Goal: Information Seeking & Learning: Learn about a topic

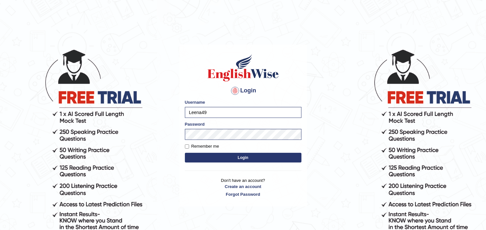
click at [258, 159] on button "Login" at bounding box center [243, 158] width 116 height 10
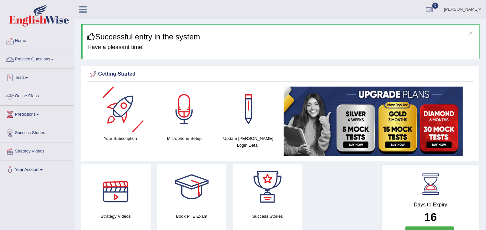
click at [48, 60] on link "Practice Questions" at bounding box center [37, 58] width 74 height 16
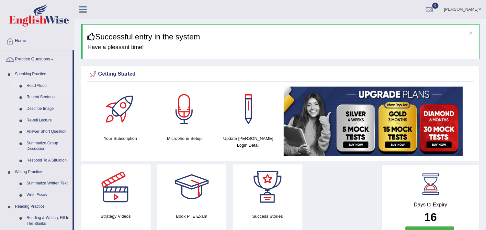
click at [36, 85] on link "Read Aloud" at bounding box center [48, 86] width 49 height 12
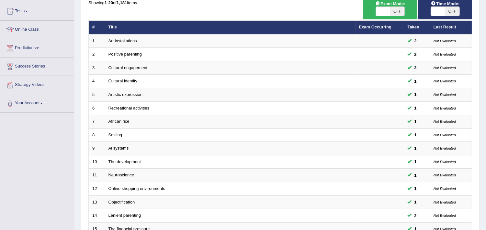
scroll to position [54, 0]
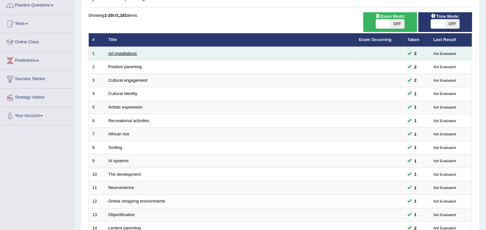
click at [120, 51] on link "Art installations" at bounding box center [122, 53] width 28 height 5
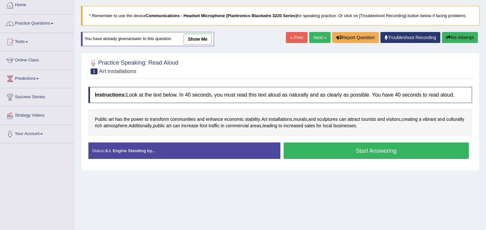
click at [194, 42] on link "show me" at bounding box center [197, 39] width 28 height 11
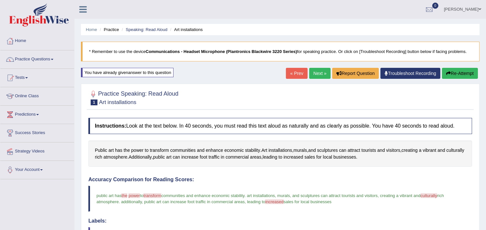
click at [468, 77] on button "Re-Attempt" at bounding box center [460, 73] width 36 height 11
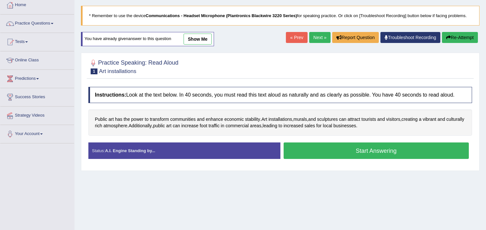
click at [394, 146] on button "Start Answering" at bounding box center [375, 151] width 185 height 16
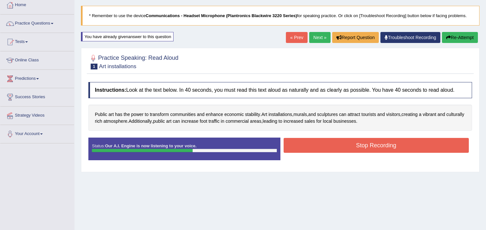
click at [391, 144] on button "Stop Recording" at bounding box center [375, 145] width 185 height 15
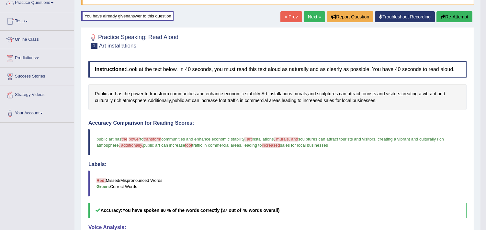
scroll to position [36, 0]
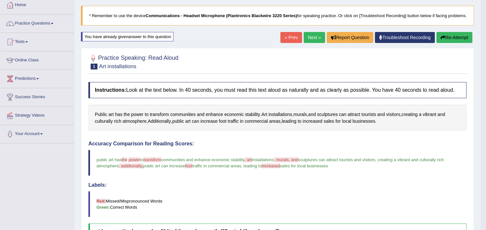
click at [317, 43] on link "Next »" at bounding box center [313, 37] width 21 height 11
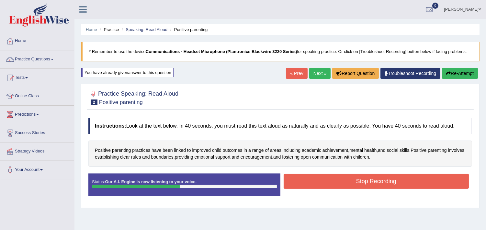
drag, startPoint x: 0, startPoint y: 0, endPoint x: 337, endPoint y: 181, distance: 382.7
click at [337, 181] on button "Stop Recording" at bounding box center [375, 181] width 185 height 15
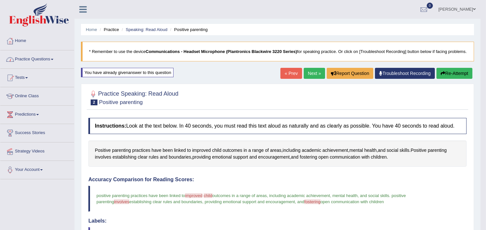
click at [48, 57] on link "Practice Questions" at bounding box center [37, 58] width 74 height 16
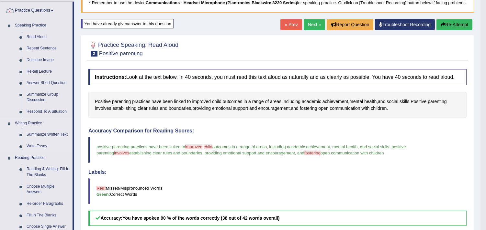
scroll to position [36, 0]
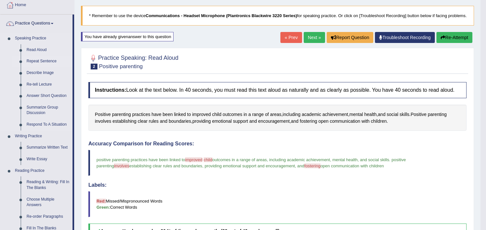
click at [44, 60] on link "Repeat Sentence" at bounding box center [48, 62] width 49 height 12
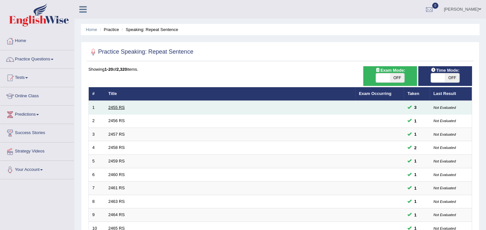
click at [121, 107] on link "2455 RS" at bounding box center [116, 107] width 16 height 5
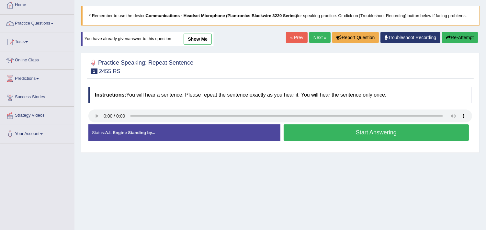
click at [200, 40] on link "show me" at bounding box center [197, 39] width 28 height 11
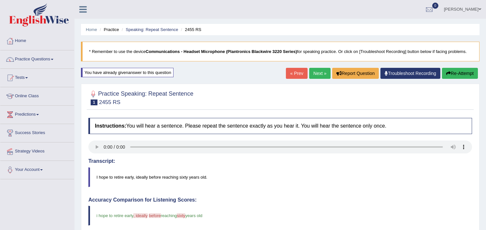
click at [321, 73] on link "Next »" at bounding box center [319, 73] width 21 height 11
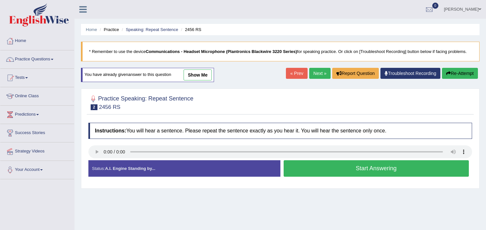
click at [196, 70] on link "show me" at bounding box center [197, 75] width 28 height 11
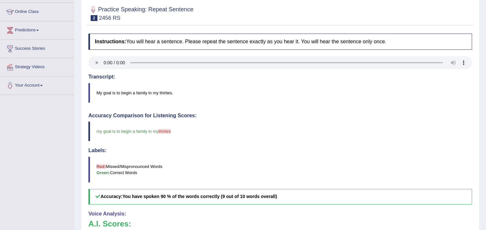
scroll to position [72, 0]
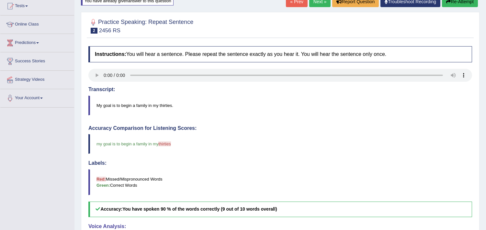
click at [317, 1] on link "Next »" at bounding box center [319, 1] width 21 height 11
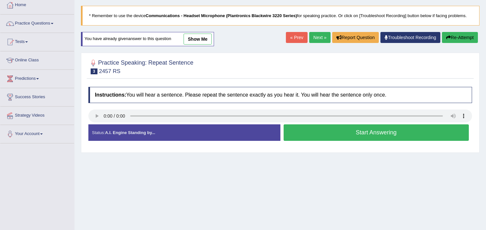
click at [197, 40] on link "show me" at bounding box center [197, 39] width 28 height 11
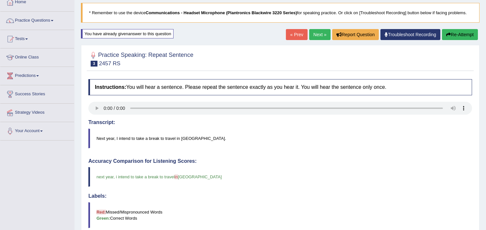
scroll to position [36, 0]
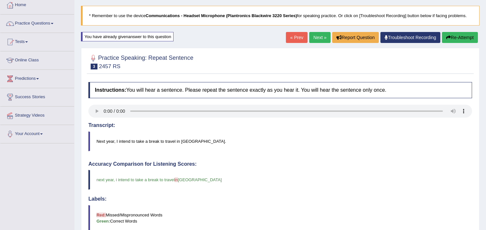
click at [312, 40] on link "Next »" at bounding box center [319, 37] width 21 height 11
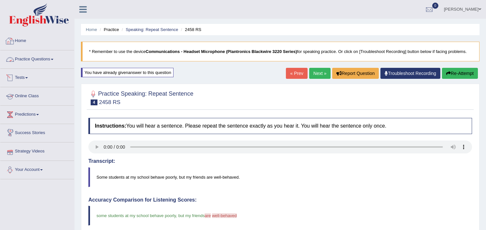
click at [46, 61] on link "Practice Questions" at bounding box center [37, 58] width 74 height 16
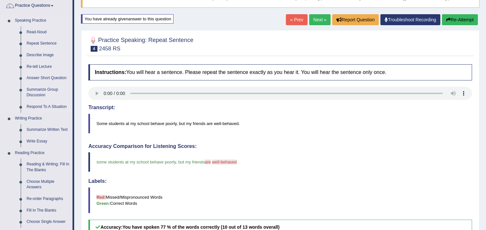
scroll to position [72, 0]
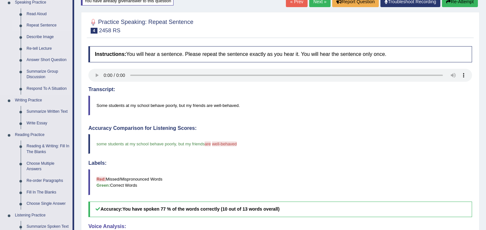
click at [50, 31] on link "Repeat Sentence" at bounding box center [48, 26] width 49 height 12
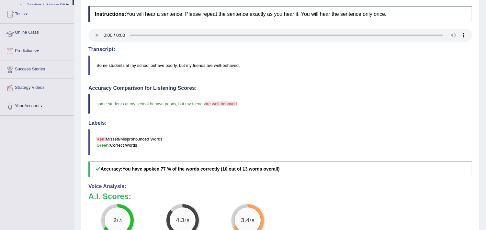
scroll to position [147, 0]
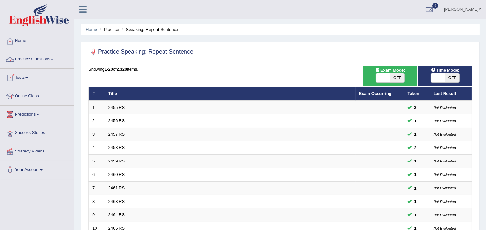
click at [47, 59] on link "Practice Questions" at bounding box center [37, 58] width 74 height 16
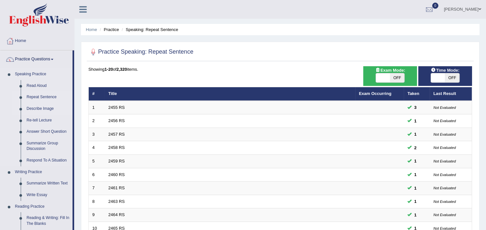
click at [33, 105] on link "Describe Image" at bounding box center [48, 109] width 49 height 12
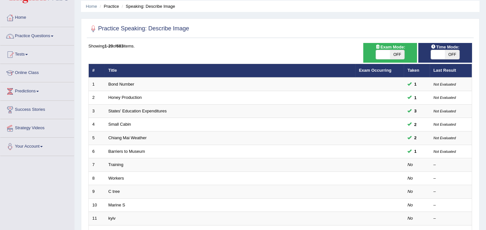
scroll to position [36, 0]
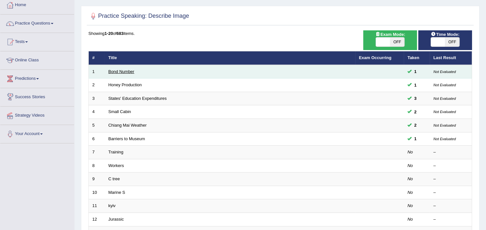
click at [122, 73] on link "Bond Number" at bounding box center [121, 71] width 26 height 5
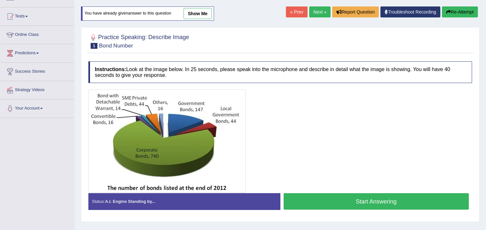
scroll to position [72, 0]
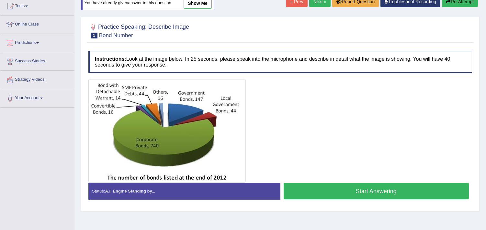
click at [328, 187] on button "Start Answering" at bounding box center [375, 191] width 185 height 16
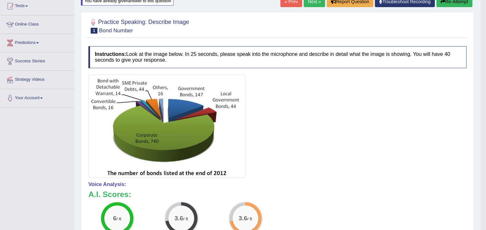
click at [312, 7] on link "Next »" at bounding box center [313, 1] width 21 height 11
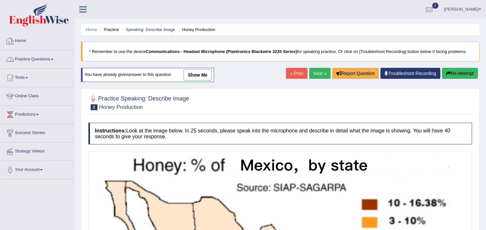
click at [37, 56] on link "Practice Questions" at bounding box center [37, 58] width 74 height 16
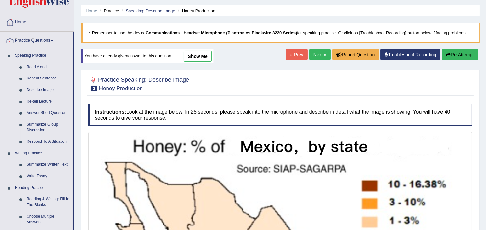
scroll to position [36, 0]
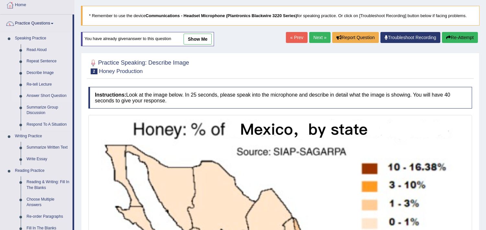
click at [43, 96] on link "Answer Short Question" at bounding box center [48, 96] width 49 height 12
